Goal: Transaction & Acquisition: Purchase product/service

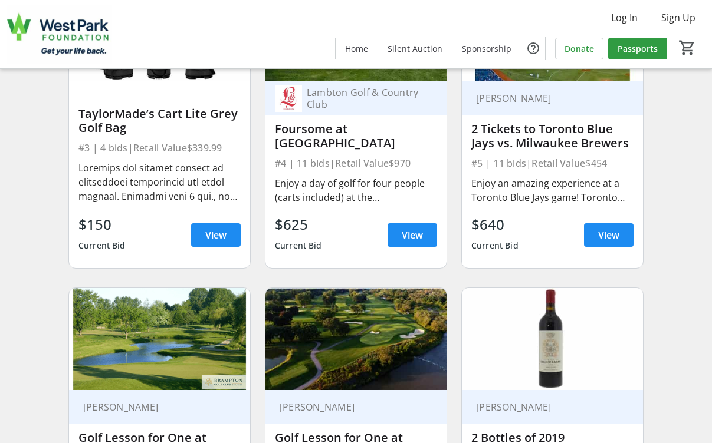
scroll to position [649, 0]
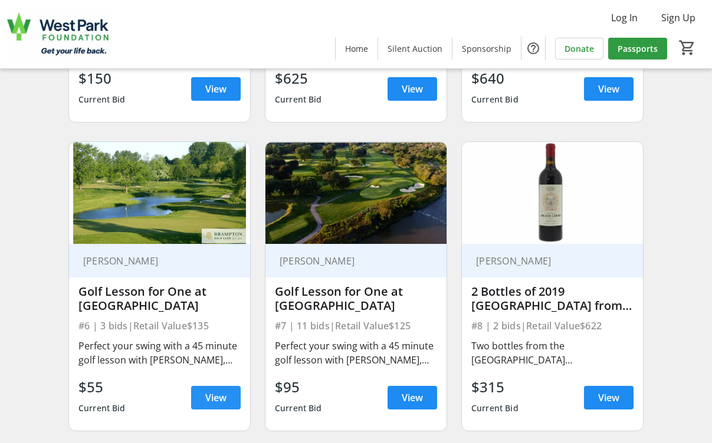
click at [225, 405] on span "View" at bounding box center [215, 398] width 21 height 14
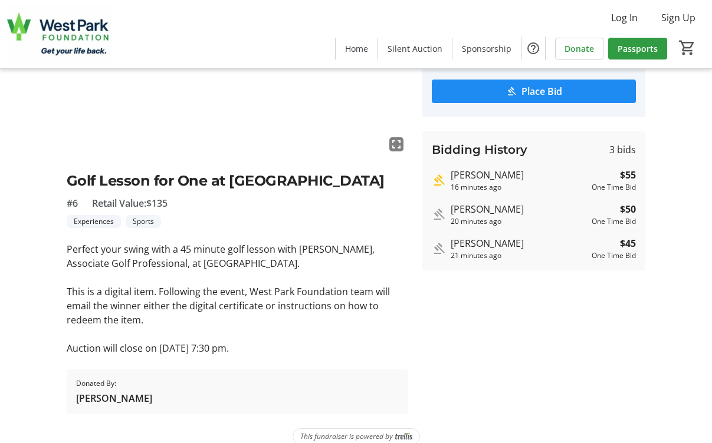
scroll to position [163, 0]
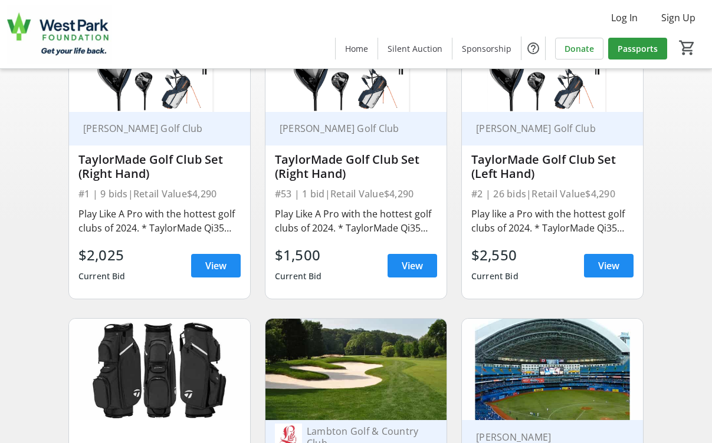
scroll to position [649, 0]
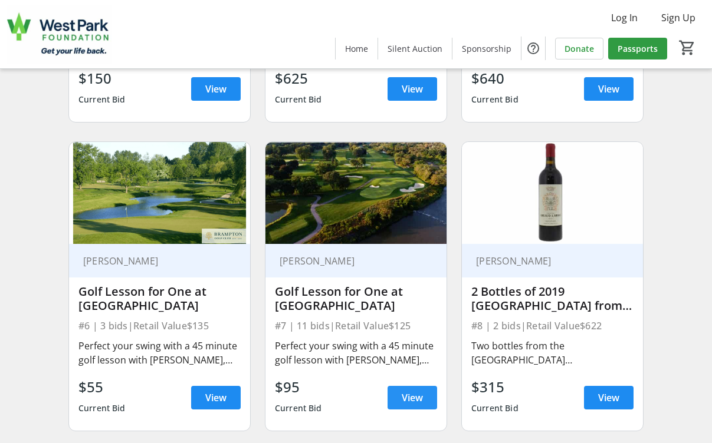
click at [416, 403] on span "View" at bounding box center [412, 398] width 21 height 14
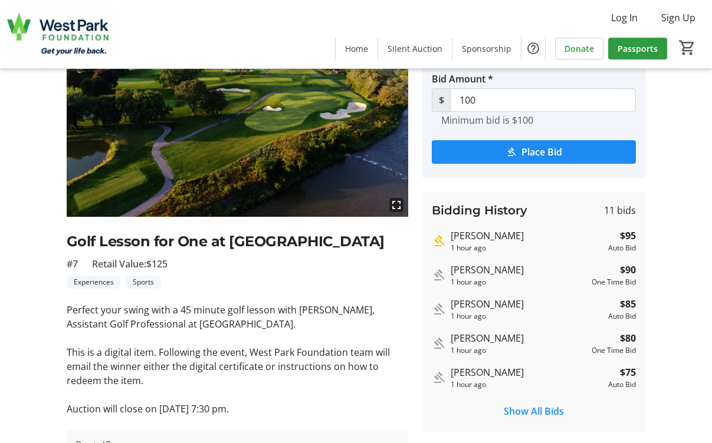
scroll to position [59, 0]
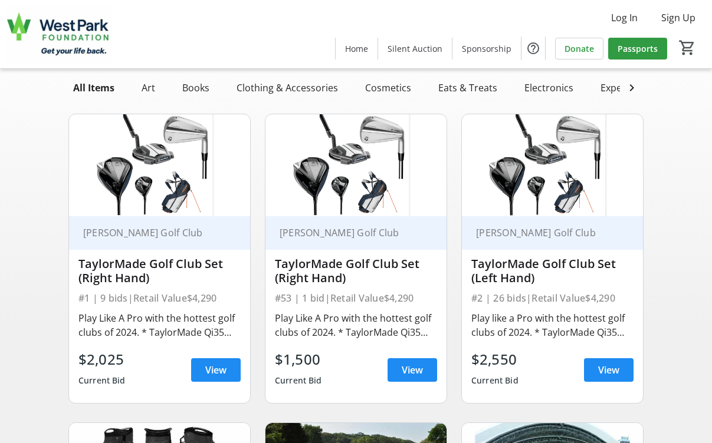
scroll to position [649, 0]
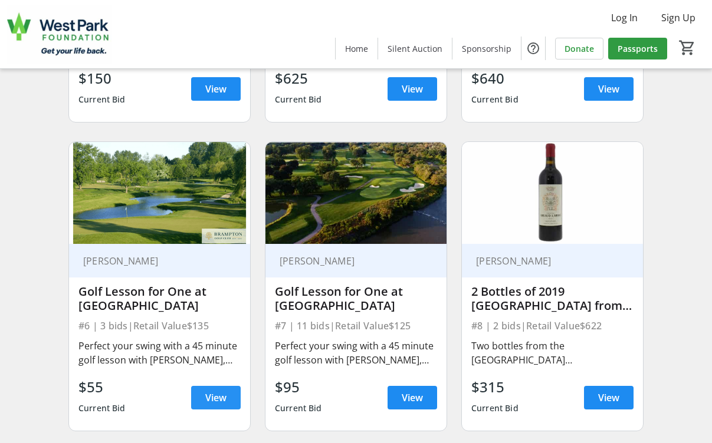
click at [216, 405] on span "View" at bounding box center [215, 398] width 21 height 14
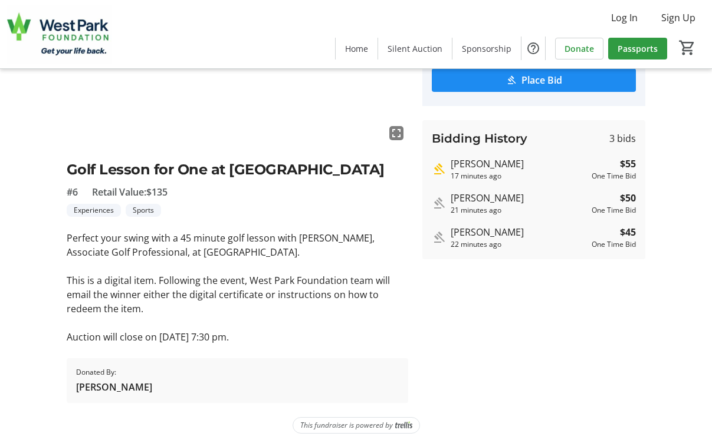
scroll to position [163, 0]
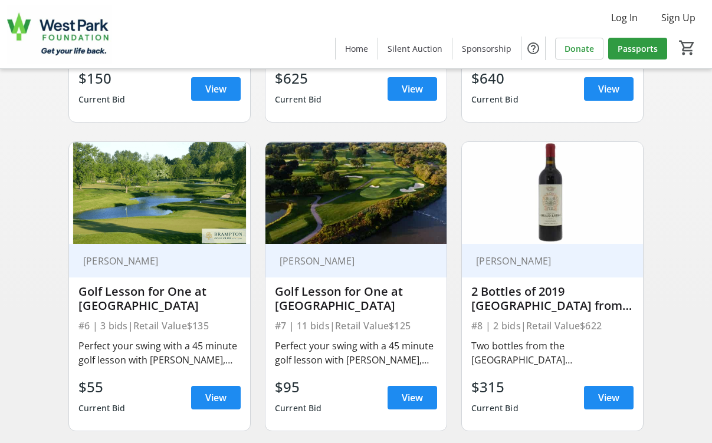
scroll to position [708, 0]
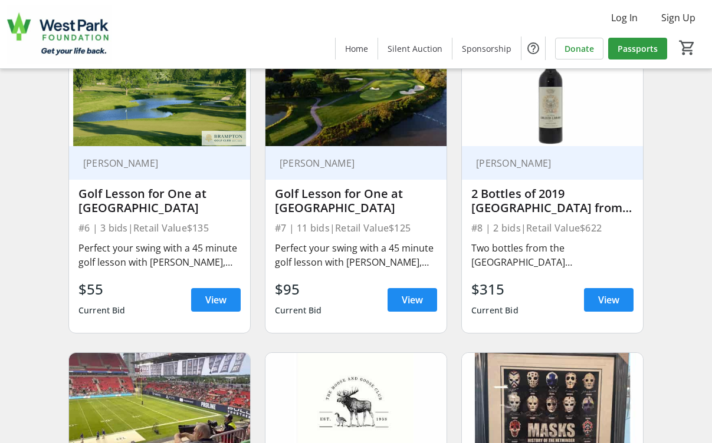
scroll to position [767, 0]
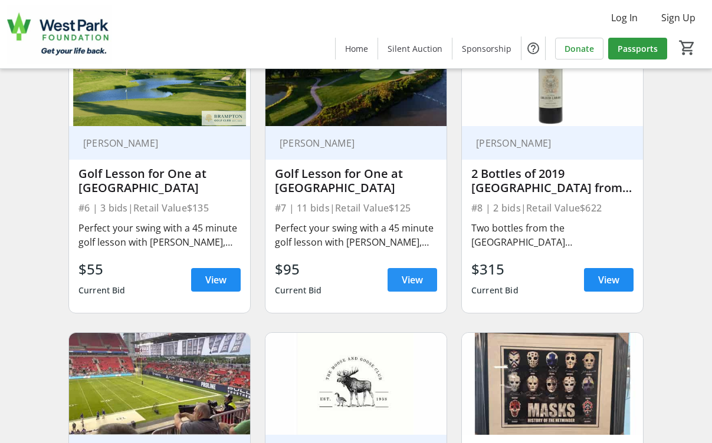
click at [415, 284] on span "View" at bounding box center [412, 280] width 21 height 14
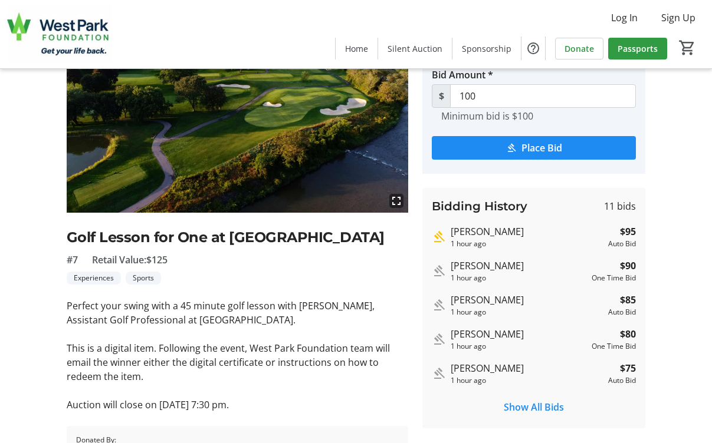
scroll to position [118, 0]
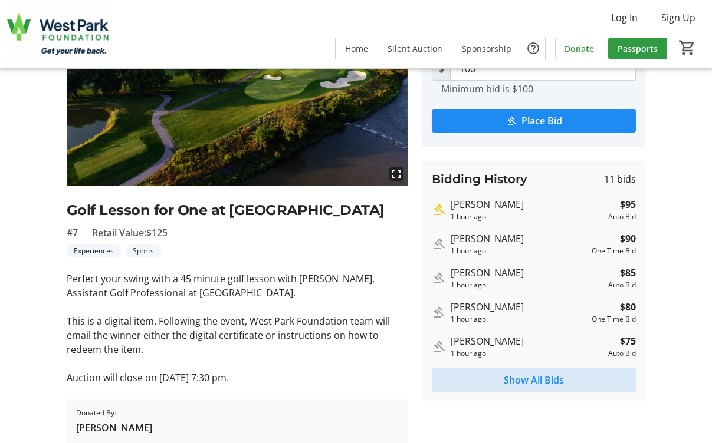
click at [537, 380] on span "Show All Bids" at bounding box center [534, 380] width 60 height 14
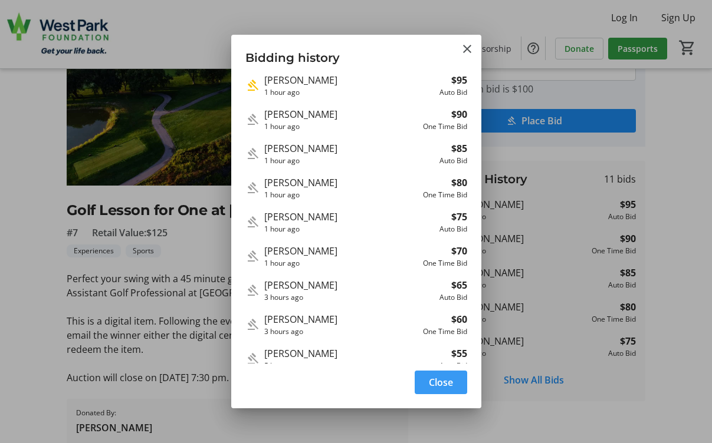
scroll to position [0, 0]
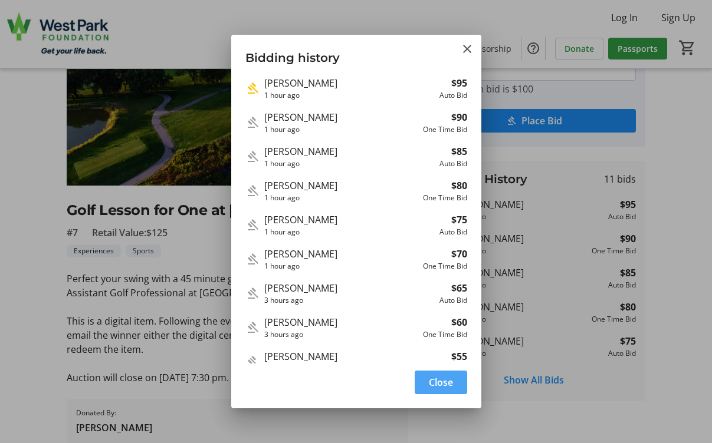
click at [437, 377] on span "Close" at bounding box center [441, 383] width 24 height 14
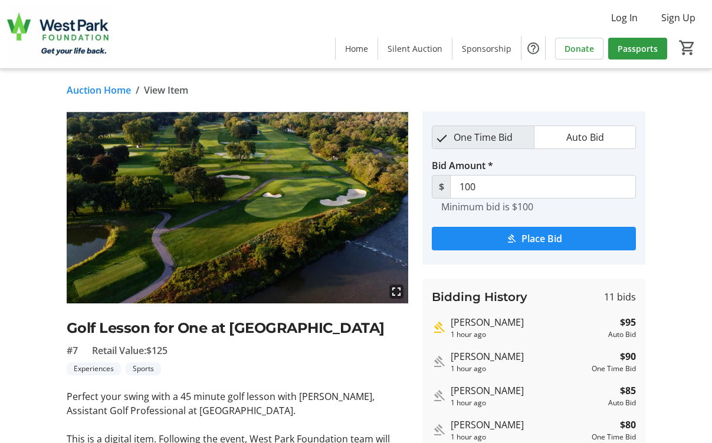
click at [571, 140] on span "Auto Bid" at bounding box center [585, 137] width 52 height 22
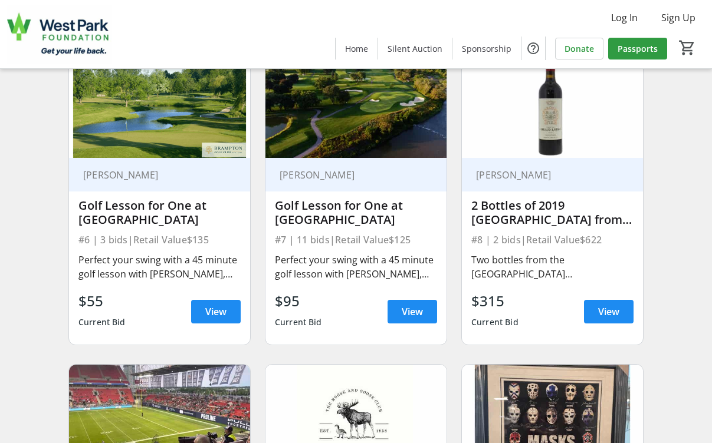
scroll to position [708, 0]
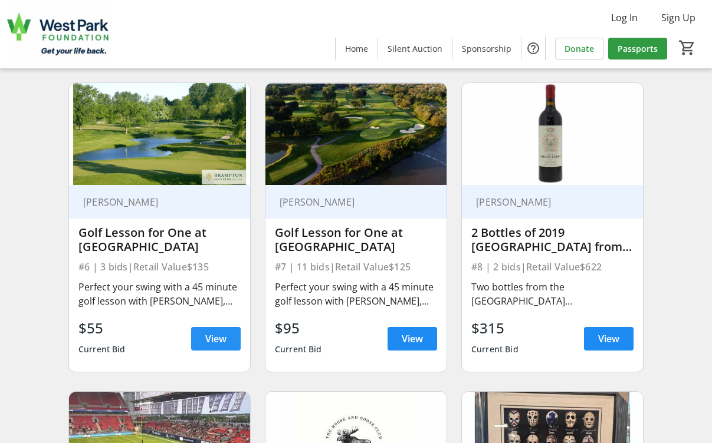
click at [213, 340] on span at bounding box center [216, 339] width 50 height 28
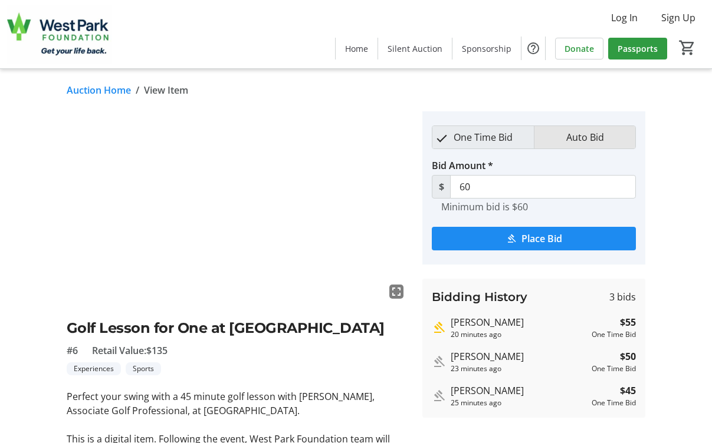
click at [569, 140] on span "Auto Bid" at bounding box center [585, 137] width 52 height 22
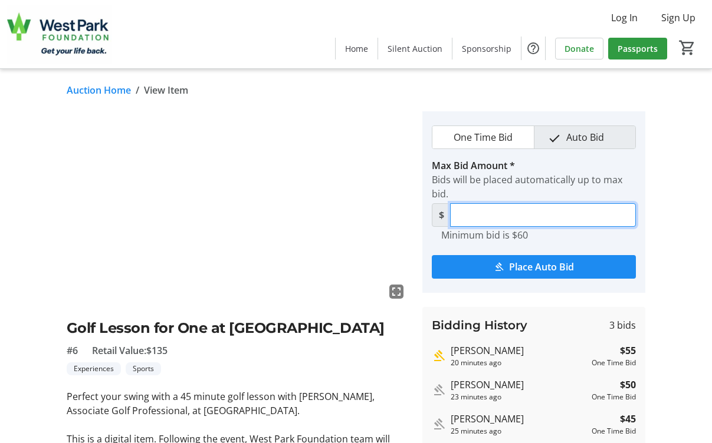
click at [558, 210] on input "Max Bid Amount *" at bounding box center [543, 215] width 186 height 24
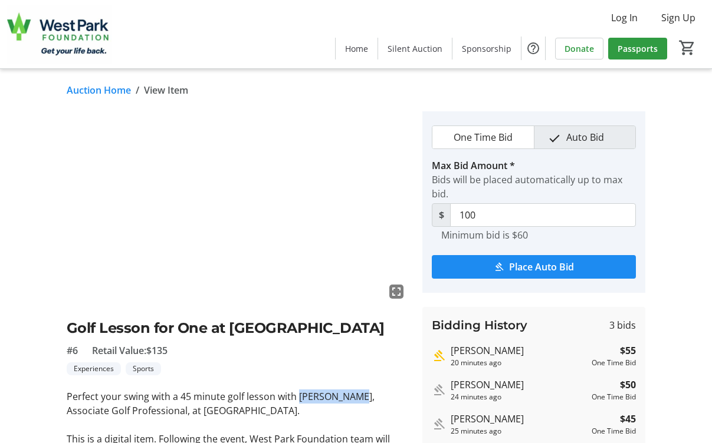
drag, startPoint x: 296, startPoint y: 395, endPoint x: 360, endPoint y: 390, distance: 64.4
click at [360, 390] on p "Perfect your swing with a 45 minute golf lesson with [PERSON_NAME], Associate G…" at bounding box center [238, 404] width 342 height 28
copy p "[PERSON_NAME]"
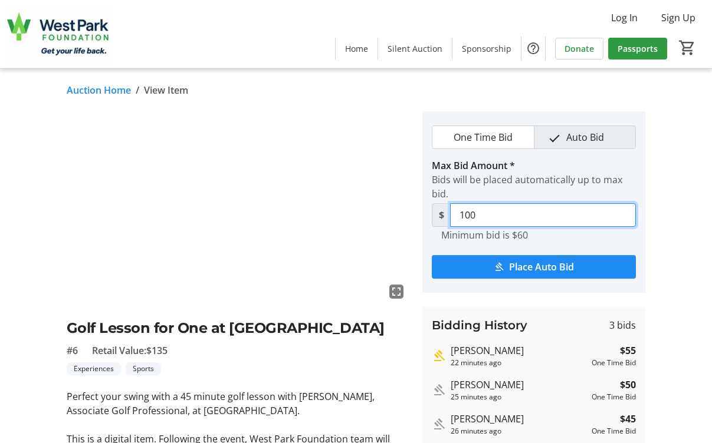
drag, startPoint x: 479, startPoint y: 217, endPoint x: 385, endPoint y: 215, distance: 94.4
click at [385, 215] on div "fullscreen Golf Lesson for One at Brampton Golf Club #6 Retail Value: $135 Expe…" at bounding box center [356, 336] width 712 height 451
type input "75"
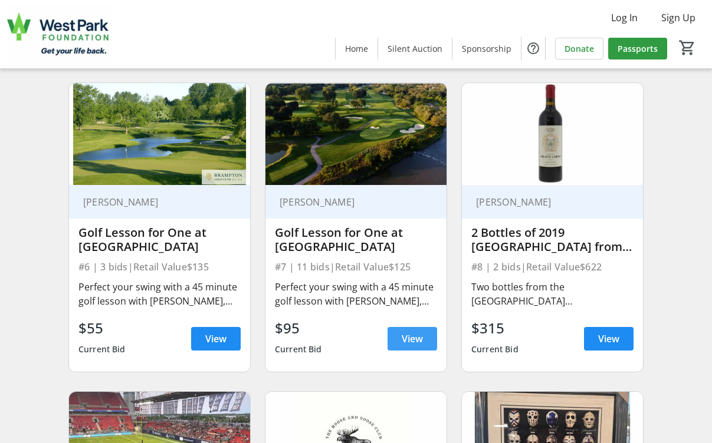
click at [409, 346] on span "View" at bounding box center [412, 339] width 21 height 14
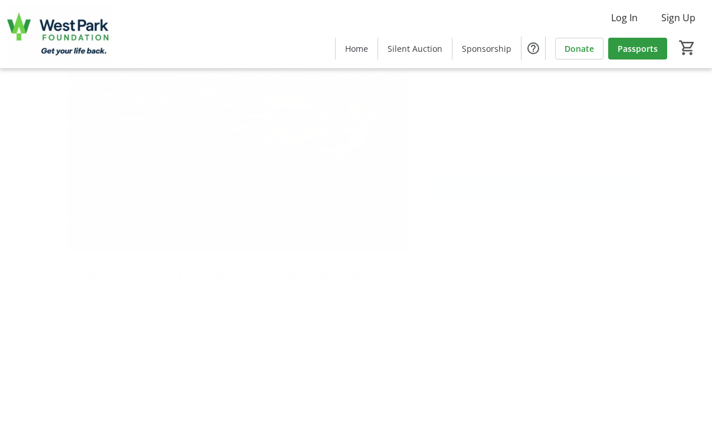
scroll to position [118, 0]
drag, startPoint x: 297, startPoint y: 301, endPoint x: 347, endPoint y: 304, distance: 49.6
click at [347, 300] on p "Perfect your swing with a 45 minute golf lesson with [PERSON_NAME], Assistant G…" at bounding box center [238, 286] width 342 height 28
copy p "[PERSON_NAME]"
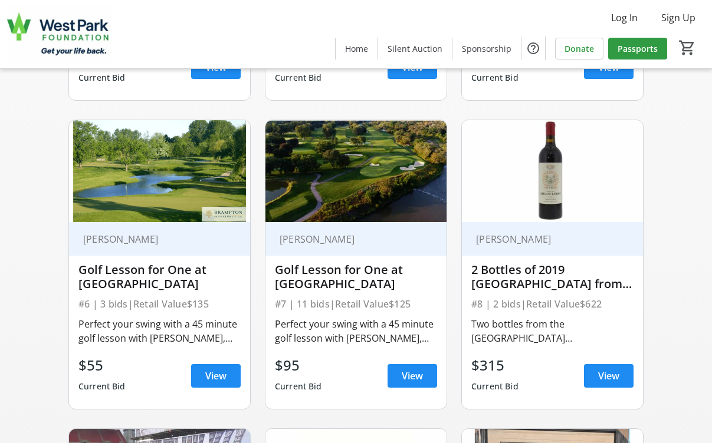
scroll to position [708, 0]
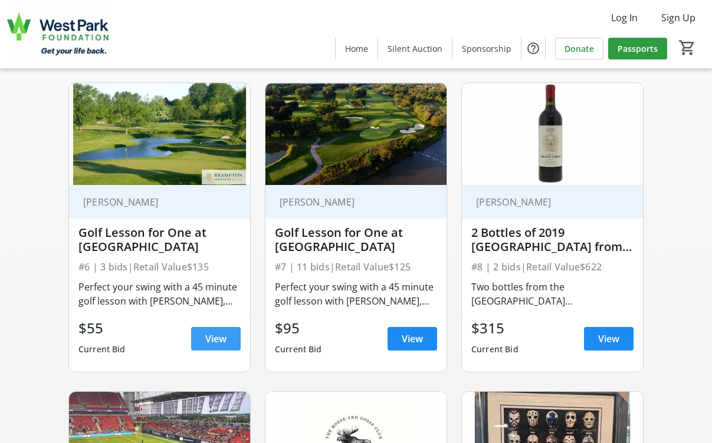
click at [225, 346] on span "View" at bounding box center [215, 339] width 21 height 14
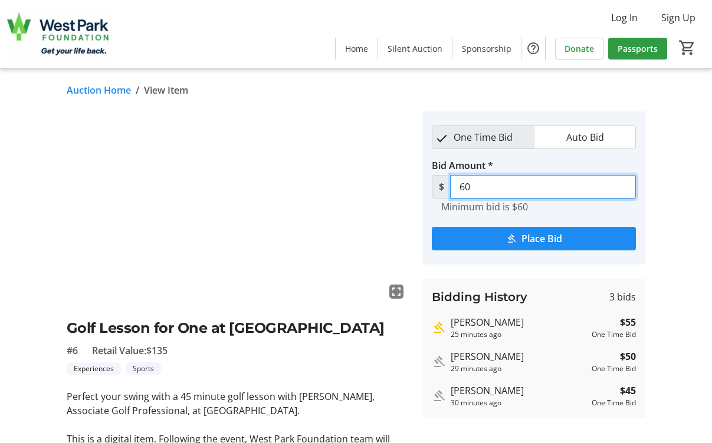
click at [475, 188] on input "60" at bounding box center [543, 187] width 186 height 24
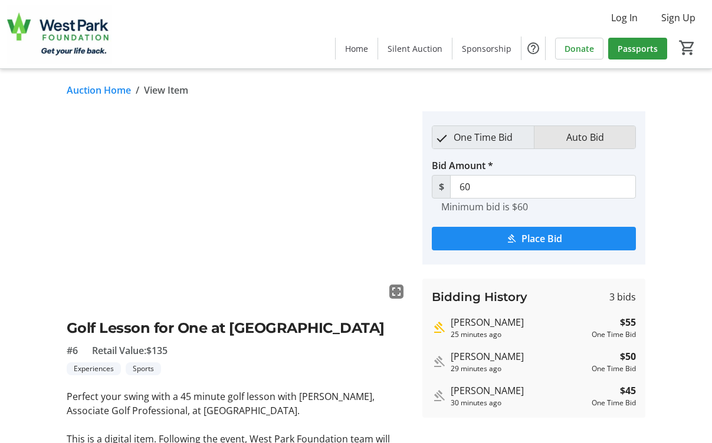
click at [574, 139] on span "Auto Bid" at bounding box center [585, 137] width 52 height 22
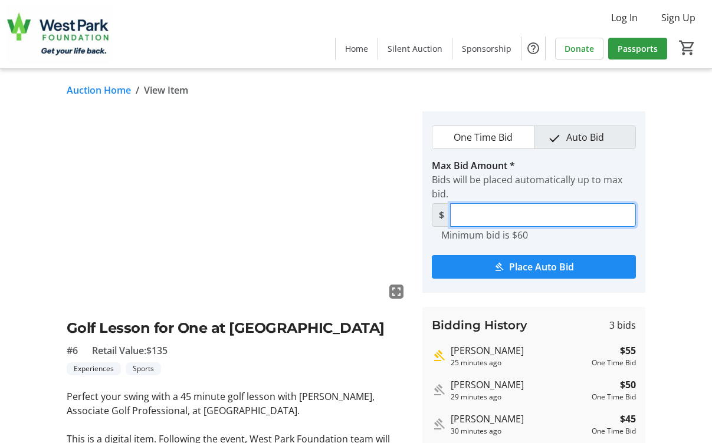
click at [511, 213] on input "Max Bid Amount *" at bounding box center [543, 215] width 186 height 24
type input "75"
click at [696, 242] on div "fullscreen Golf Lesson for One at Brampton Golf Club #6 Retail Value: $135 Expe…" at bounding box center [356, 336] width 712 height 451
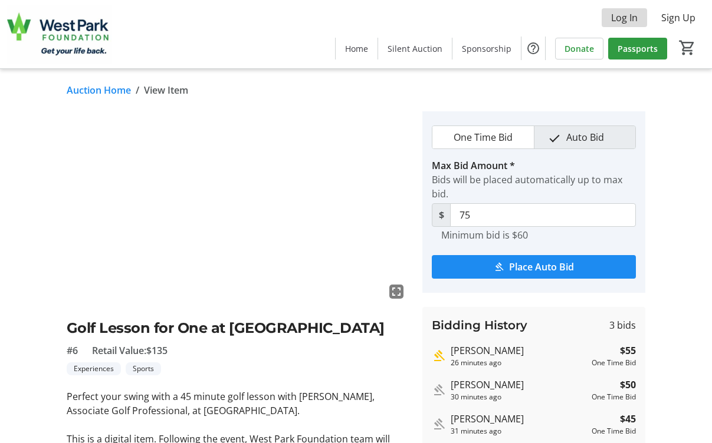
click at [625, 15] on span "Log In" at bounding box center [624, 18] width 27 height 14
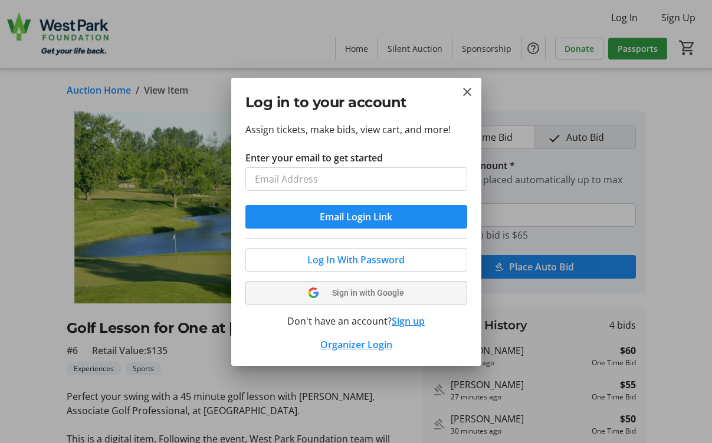
click at [387, 295] on span "Sign in with Google" at bounding box center [368, 292] width 72 height 9
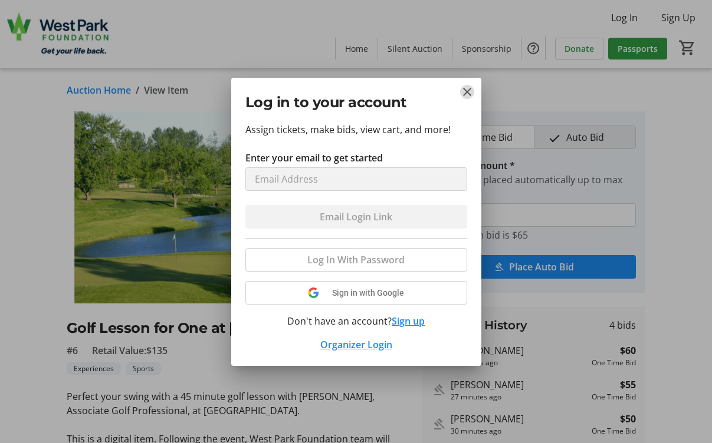
click at [462, 94] on mat-icon "Close" at bounding box center [467, 92] width 14 height 14
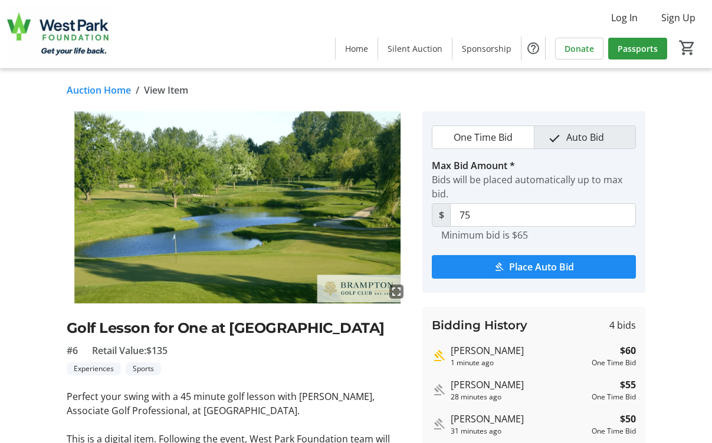
click at [32, 118] on div "fullscreen Golf Lesson for One at Brampton Golf Club #6 Retail Value: $135 Expe…" at bounding box center [356, 336] width 712 height 451
click at [534, 277] on span "submit" at bounding box center [534, 267] width 204 height 28
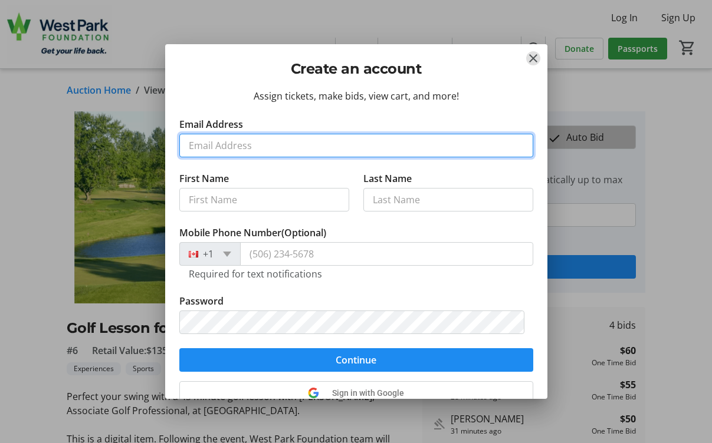
click at [244, 140] on input "Email Address" at bounding box center [356, 146] width 354 height 24
type input "richwlo@gmail.com"
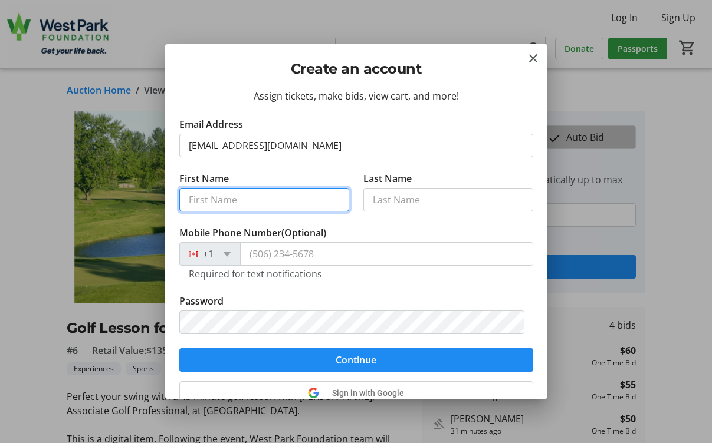
type input "Richard"
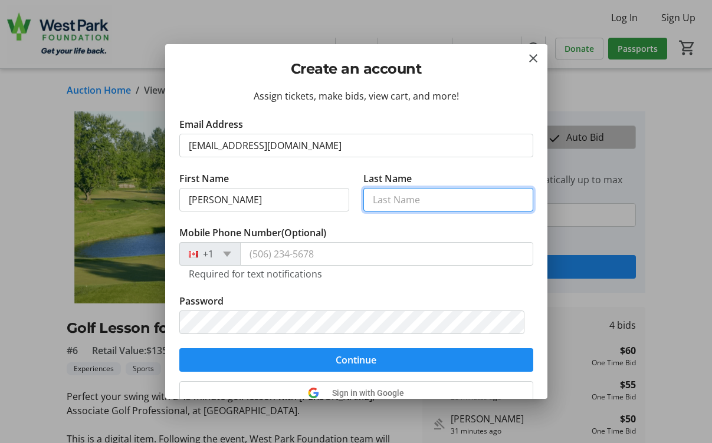
type input "Lo"
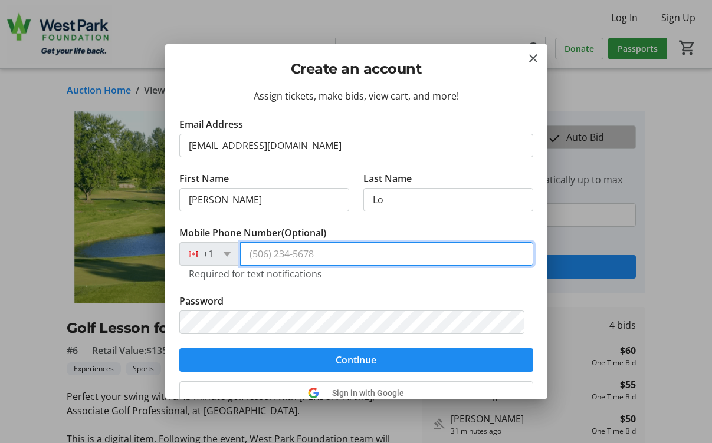
type input "(416) 827-2360"
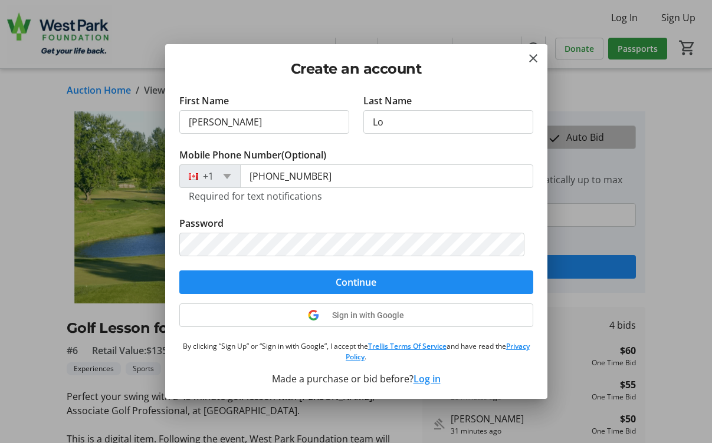
scroll to position [79, 0]
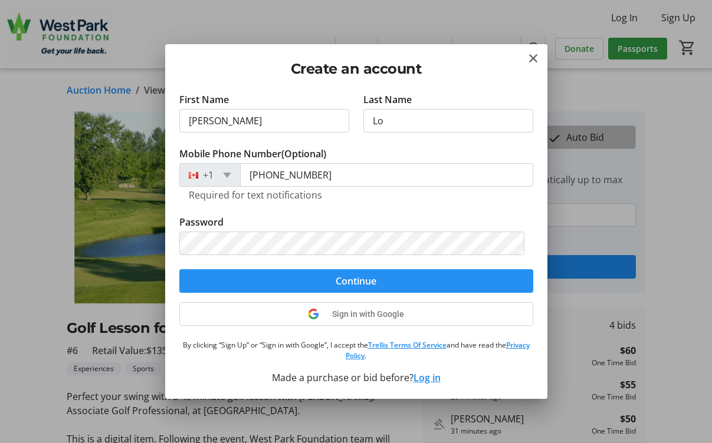
click at [370, 281] on span "Continue" at bounding box center [356, 281] width 41 height 14
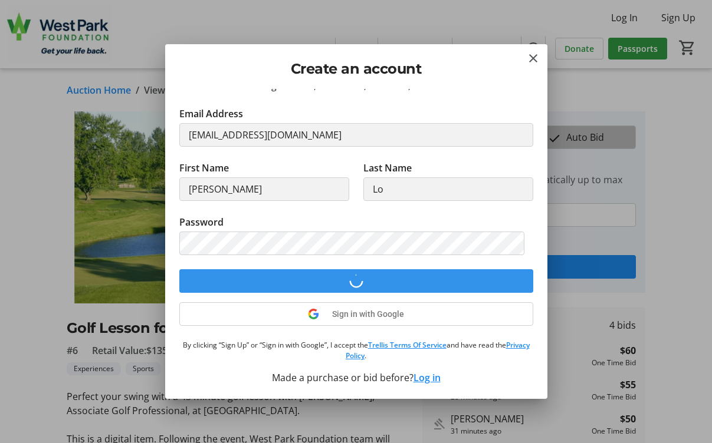
scroll to position [11, 0]
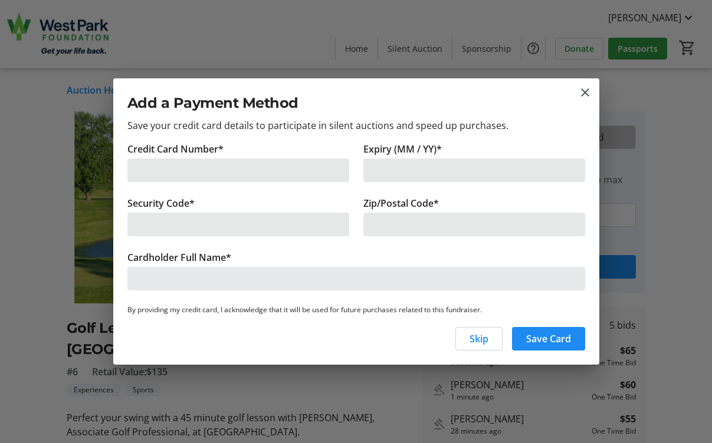
click at [224, 172] on div at bounding box center [238, 171] width 222 height 24
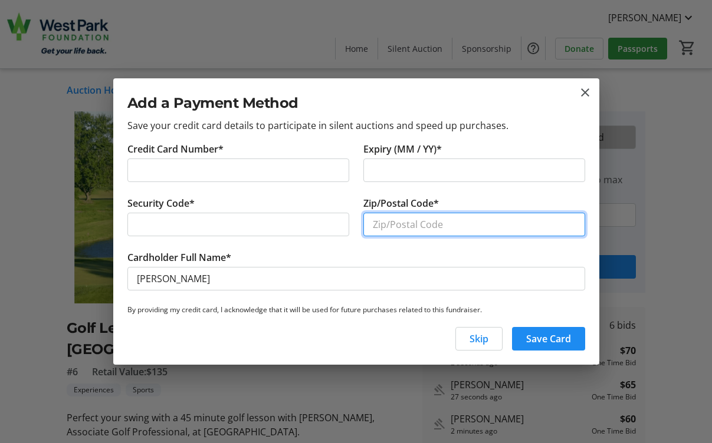
click at [399, 226] on input "Zip/Postal Code*" at bounding box center [474, 225] width 222 height 24
type input "m4r1r4"
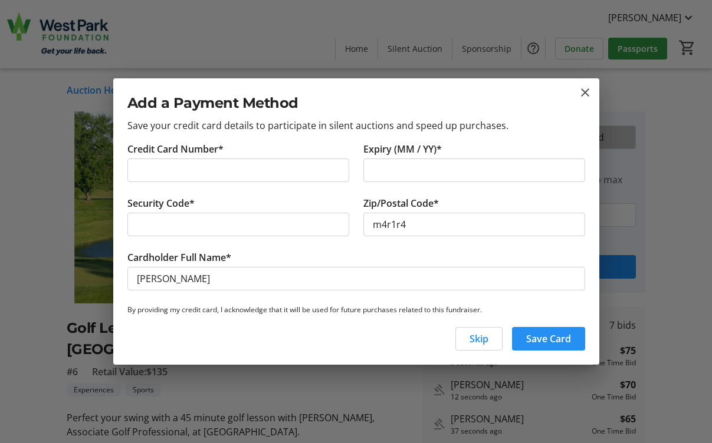
click at [558, 342] on span "Save Card" at bounding box center [548, 339] width 45 height 14
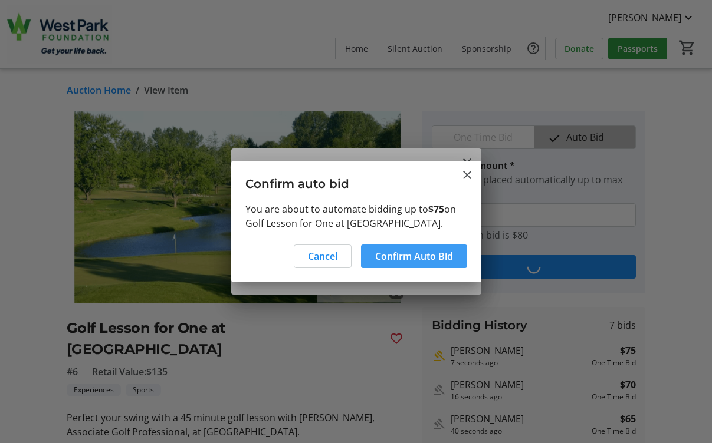
click at [405, 256] on span "Confirm Auto Bid" at bounding box center [414, 256] width 78 height 14
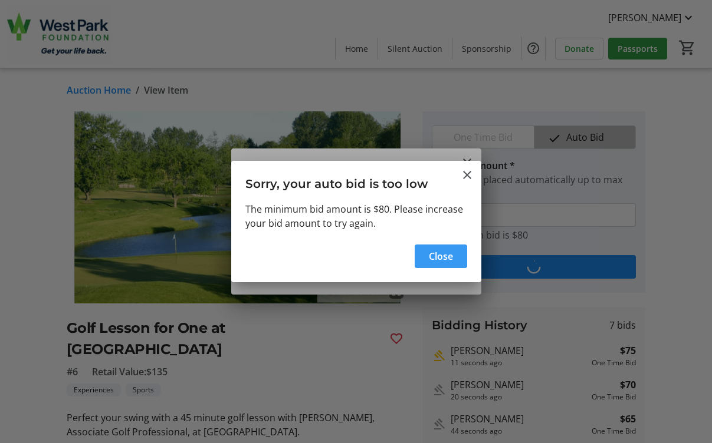
click at [443, 256] on span "Close" at bounding box center [441, 256] width 24 height 14
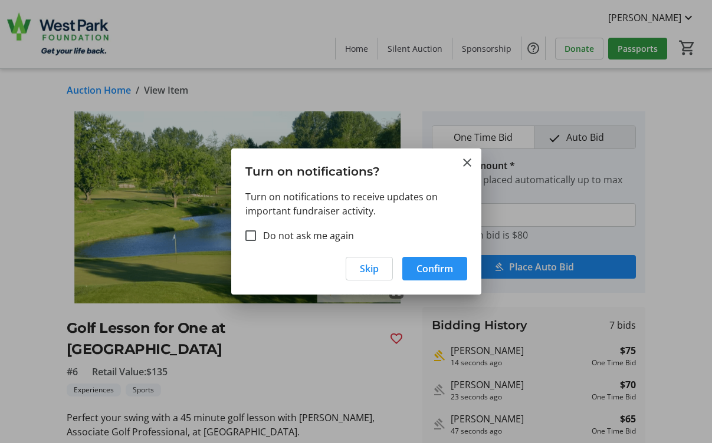
click at [430, 267] on span "Confirm" at bounding box center [434, 269] width 37 height 14
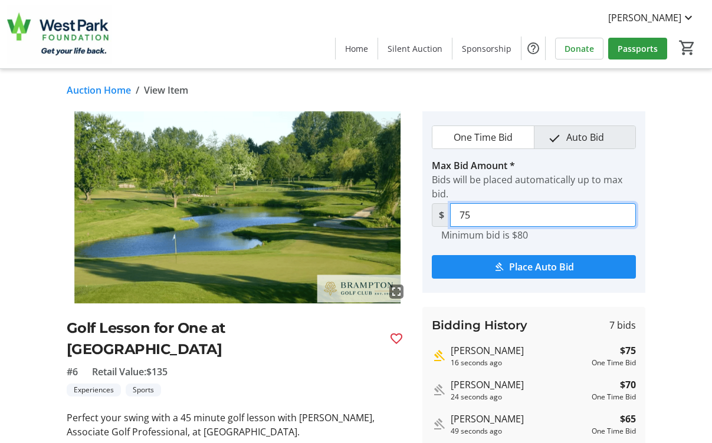
drag, startPoint x: 491, startPoint y: 215, endPoint x: 433, endPoint y: 214, distance: 58.4
click at [433, 214] on div "$ 75" at bounding box center [534, 215] width 204 height 24
type input "80"
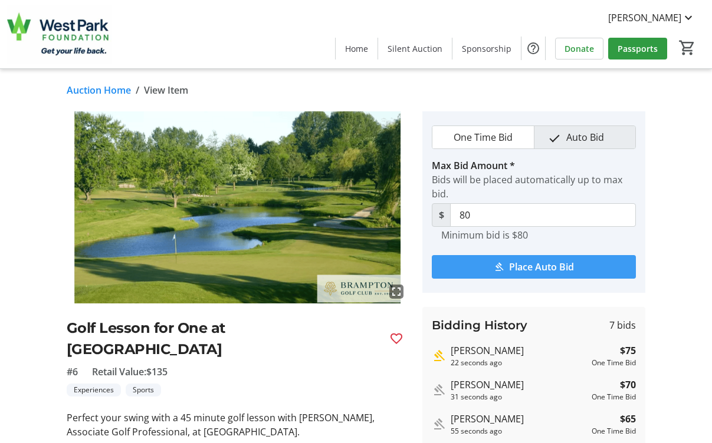
click at [541, 263] on span "Place Auto Bid" at bounding box center [541, 267] width 65 height 14
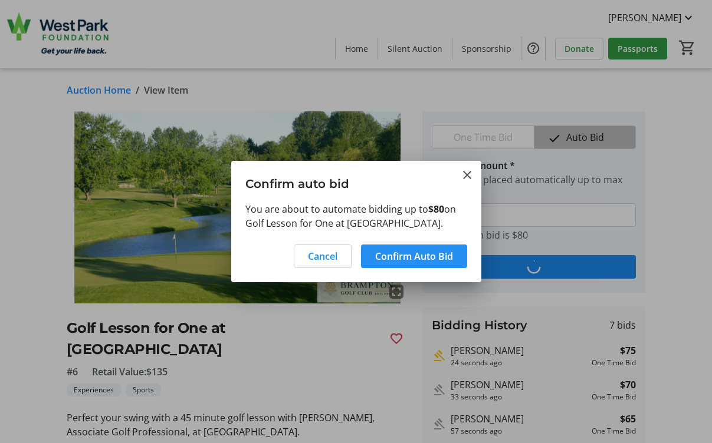
click at [436, 257] on span "Confirm Auto Bid" at bounding box center [414, 256] width 78 height 14
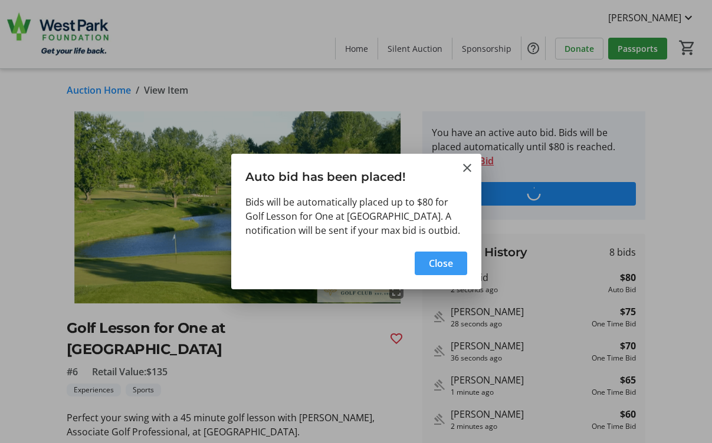
click at [446, 267] on span "Close" at bounding box center [441, 264] width 24 height 14
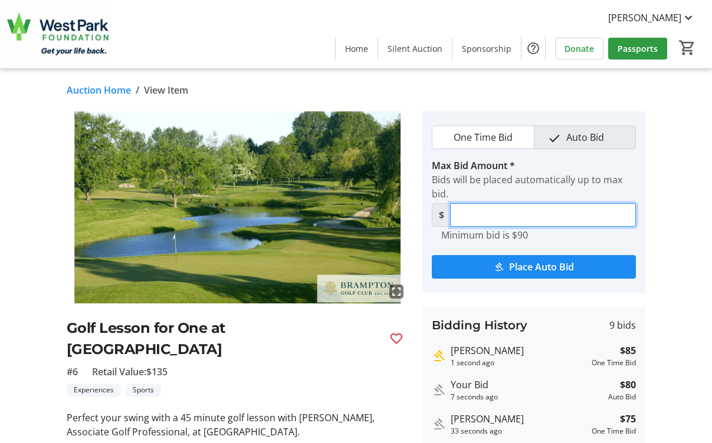
click at [525, 212] on input "Max Bid Amount *" at bounding box center [543, 215] width 186 height 24
type input "90"
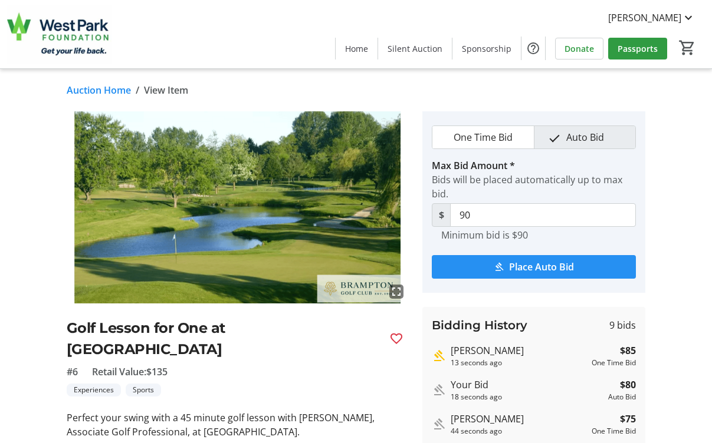
click at [539, 266] on span "Place Auto Bid" at bounding box center [541, 267] width 65 height 14
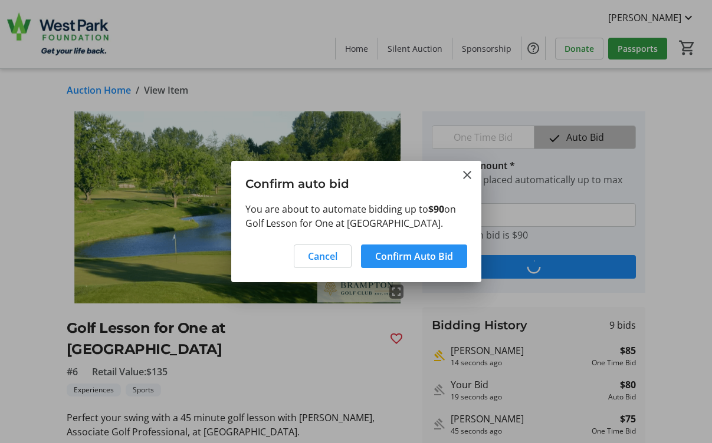
click at [407, 250] on span "Confirm Auto Bid" at bounding box center [414, 256] width 78 height 14
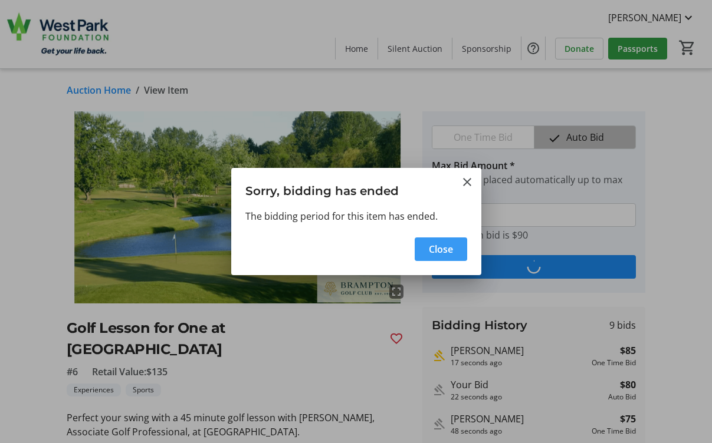
click at [449, 246] on span "Close" at bounding box center [441, 249] width 24 height 14
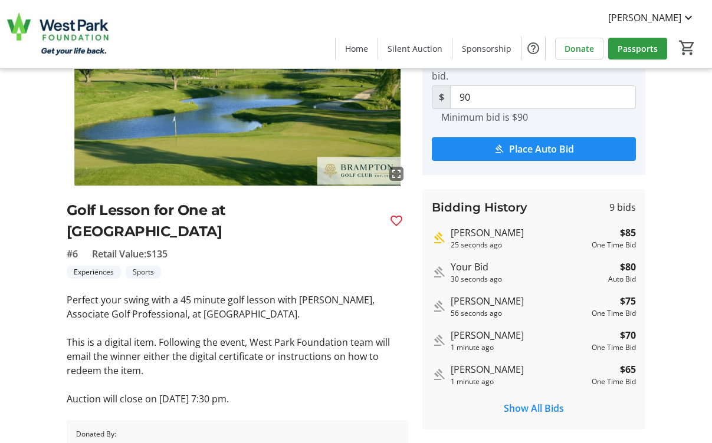
scroll to position [0, 0]
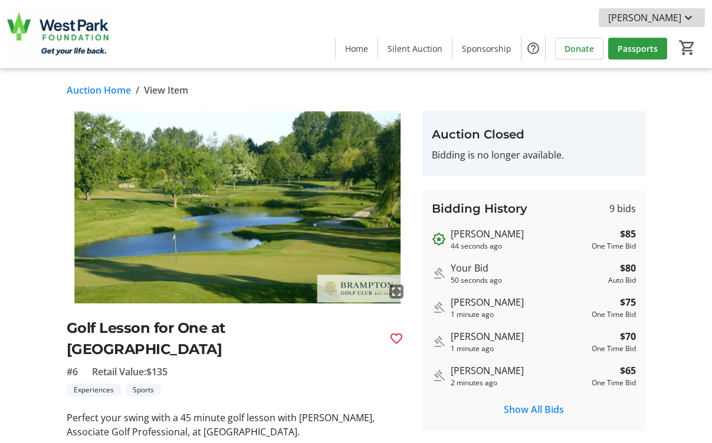
click at [685, 18] on mat-icon at bounding box center [688, 18] width 14 height 14
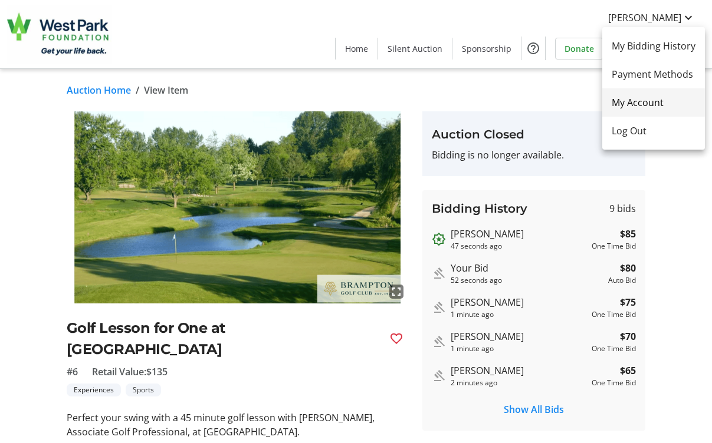
click at [646, 102] on span "My Account" at bounding box center [654, 103] width 84 height 14
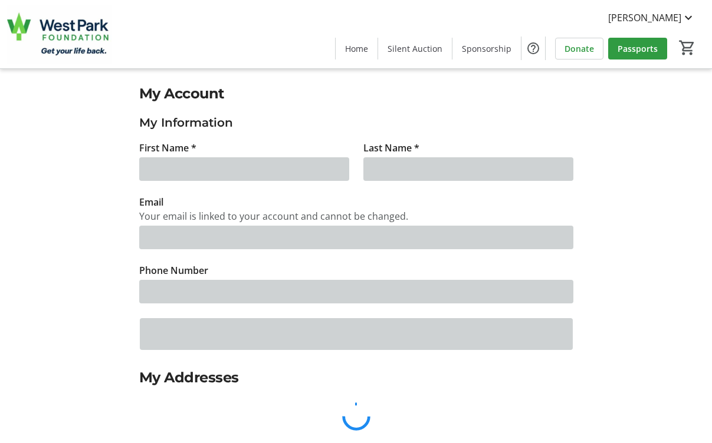
type input "Richard"
type input "Lo"
type input "richwlo@gmail.com"
type input "(416) 827-2360"
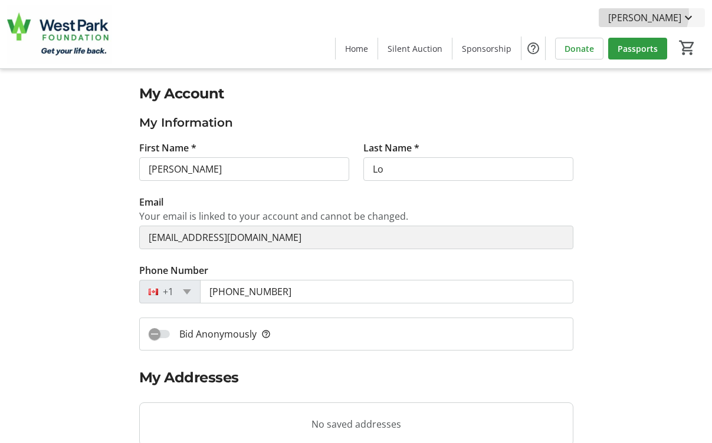
click at [669, 14] on span "Richard Lo" at bounding box center [644, 18] width 73 height 14
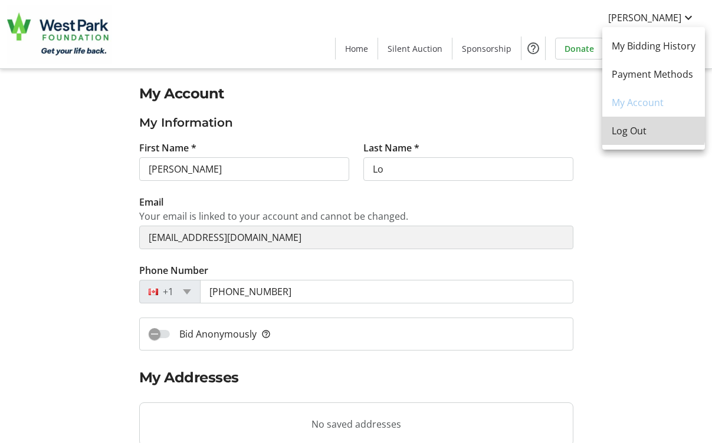
click at [629, 126] on span "Log Out" at bounding box center [654, 131] width 84 height 14
